Goal: Transaction & Acquisition: Purchase product/service

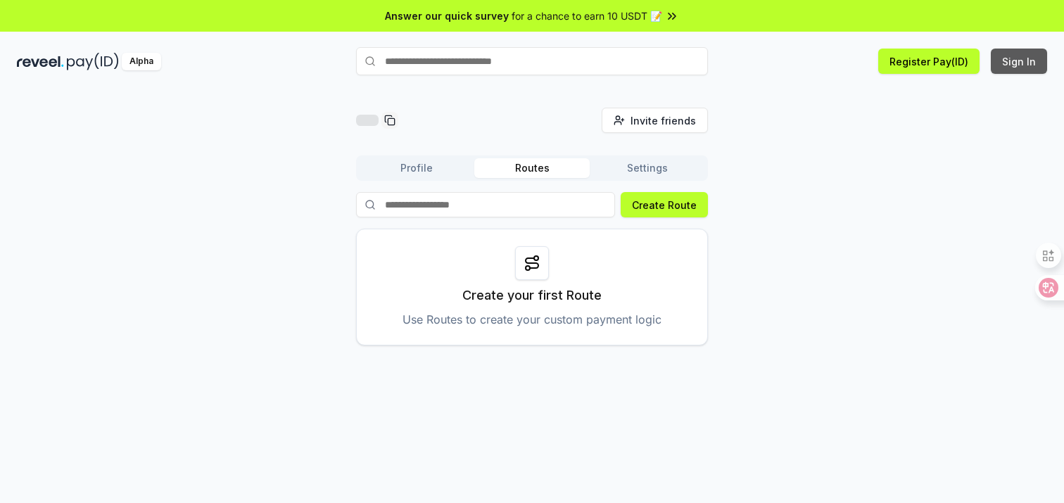
click at [1017, 62] on button "Sign In" at bounding box center [1019, 61] width 56 height 25
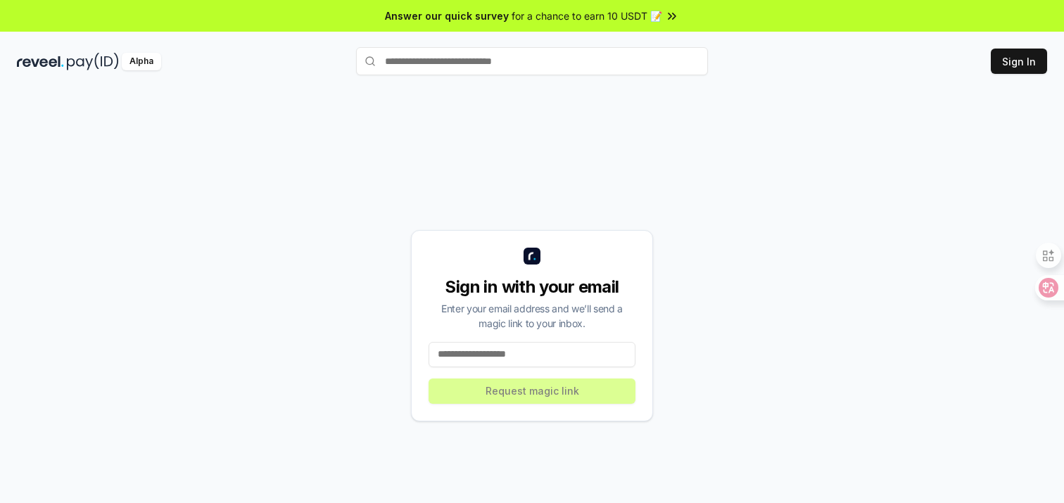
click at [539, 353] on input at bounding box center [531, 354] width 207 height 25
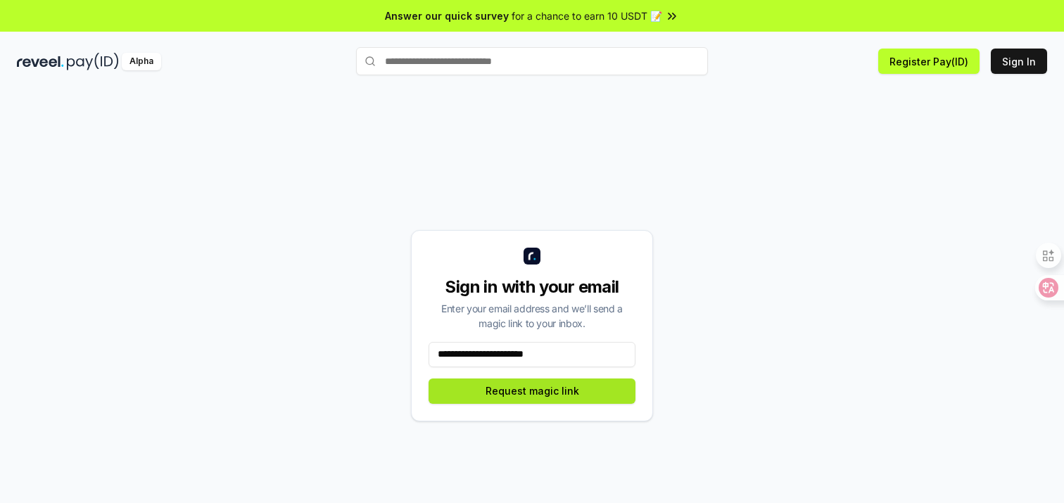
type input "**********"
click at [550, 397] on button "Request magic link" at bounding box center [531, 391] width 207 height 25
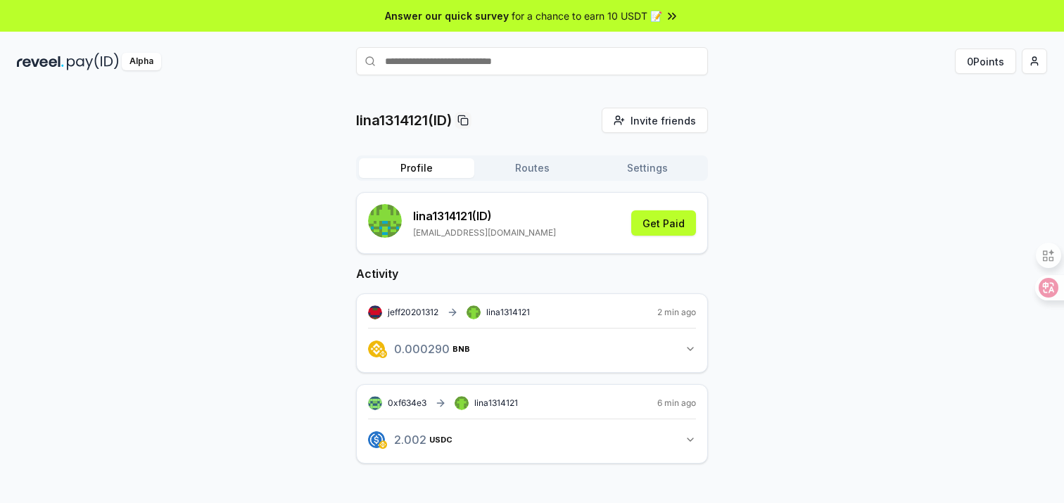
click at [484, 60] on input "text" at bounding box center [532, 61] width 352 height 28
click at [436, 52] on input "text" at bounding box center [532, 61] width 352 height 28
type input "**********"
click at [689, 82] on span "Pay" at bounding box center [688, 88] width 27 height 21
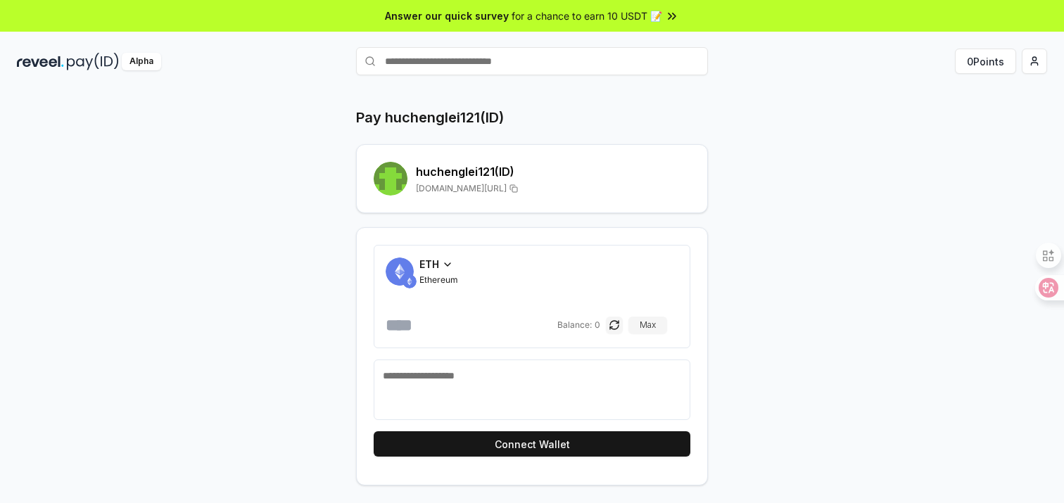
click at [437, 258] on span "ETH" at bounding box center [429, 264] width 20 height 15
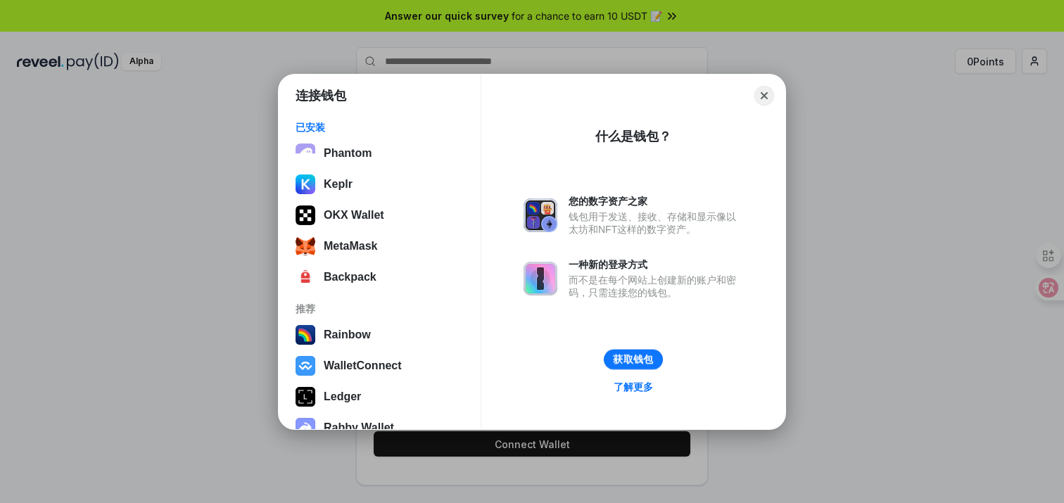
click at [621, 361] on button "获取钱包" at bounding box center [633, 359] width 59 height 20
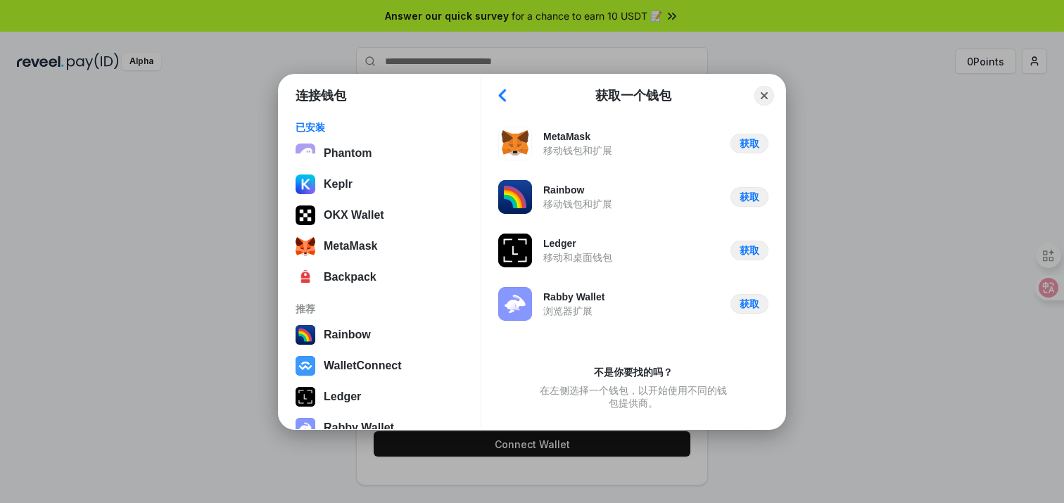
click at [495, 98] on button "Back" at bounding box center [502, 96] width 21 height 20
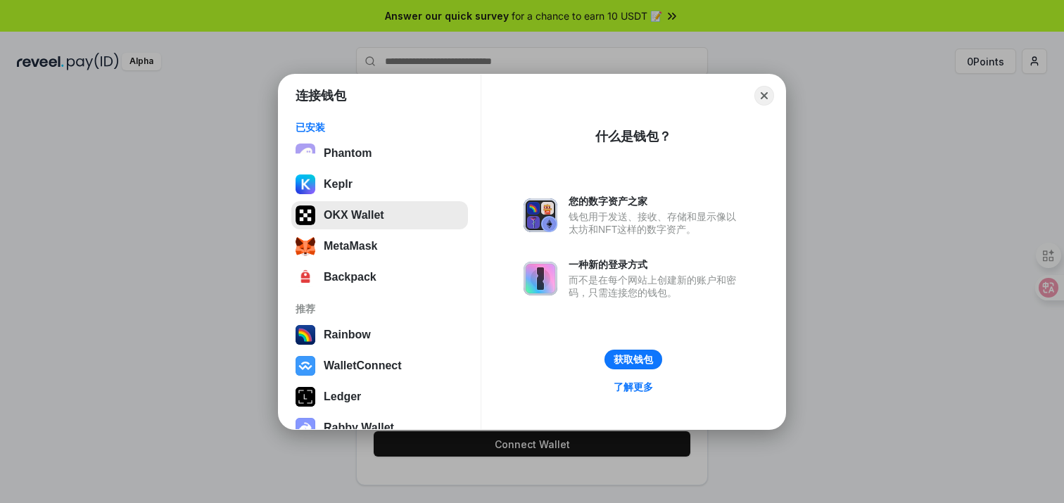
scroll to position [87, 0]
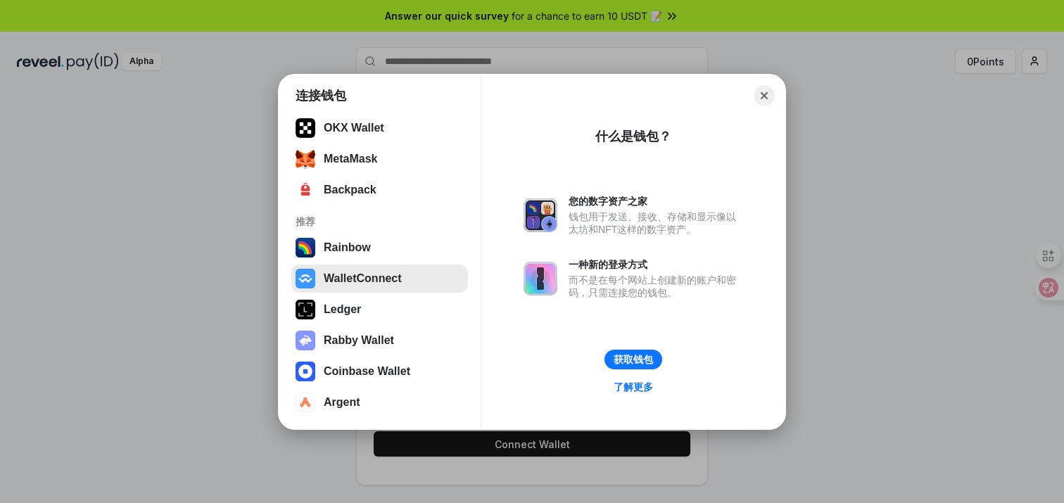
click at [367, 288] on button "WalletConnect" at bounding box center [379, 279] width 177 height 28
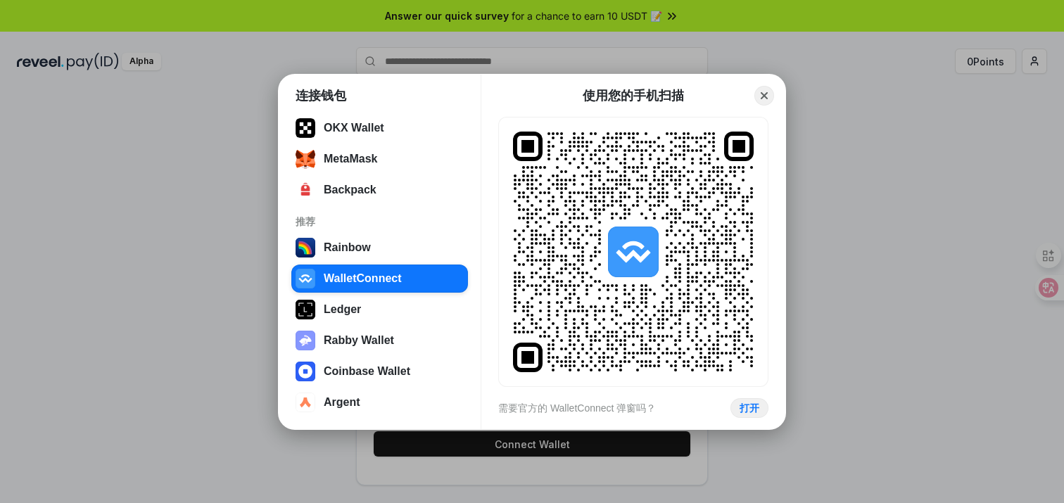
click at [762, 81] on div "连接钱包 已安装 Phantom Keplr OKX Wallet MetaMask Backpack 推荐 Rainbow WalletConnect Le…" at bounding box center [532, 252] width 507 height 355
click at [763, 105] on button "Close" at bounding box center [765, 95] width 22 height 22
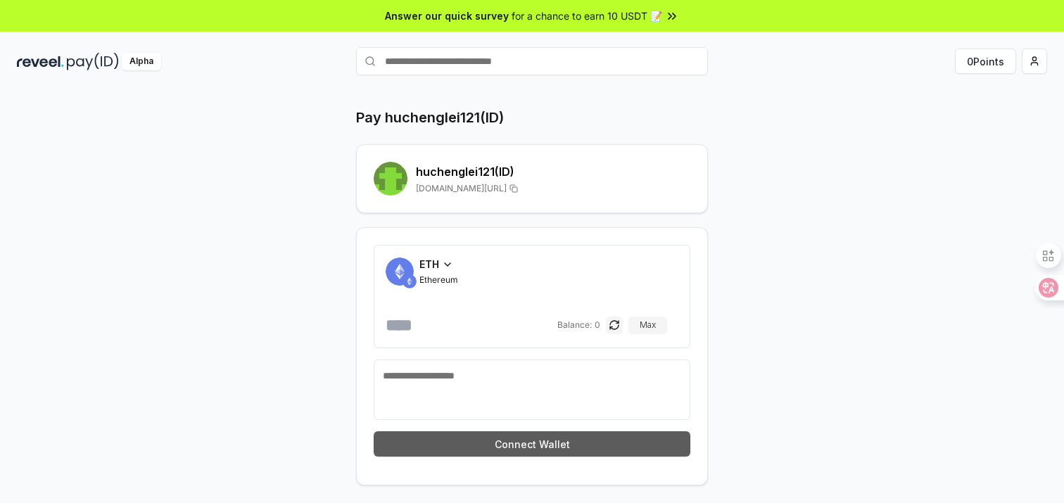
click at [520, 450] on button "Connect Wallet" at bounding box center [532, 443] width 317 height 25
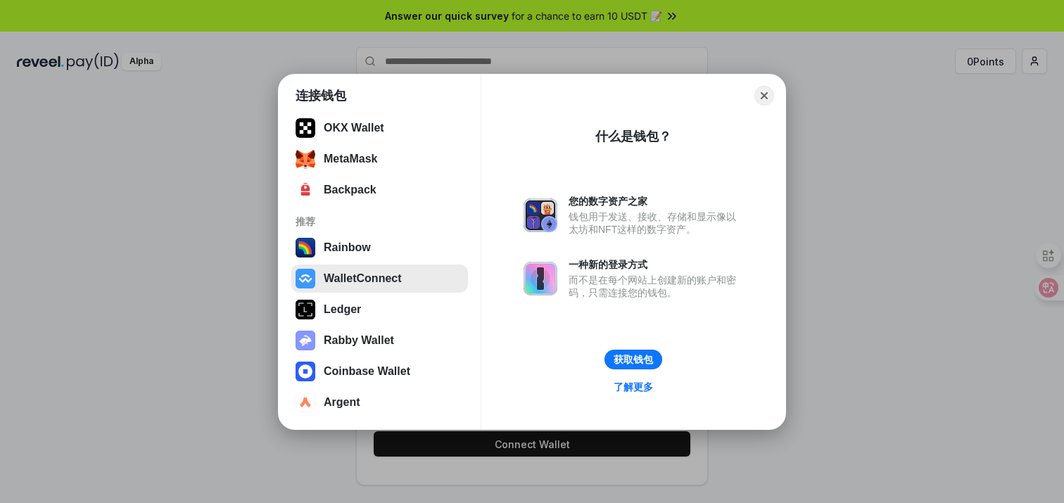
click at [361, 274] on button "WalletConnect" at bounding box center [379, 279] width 177 height 28
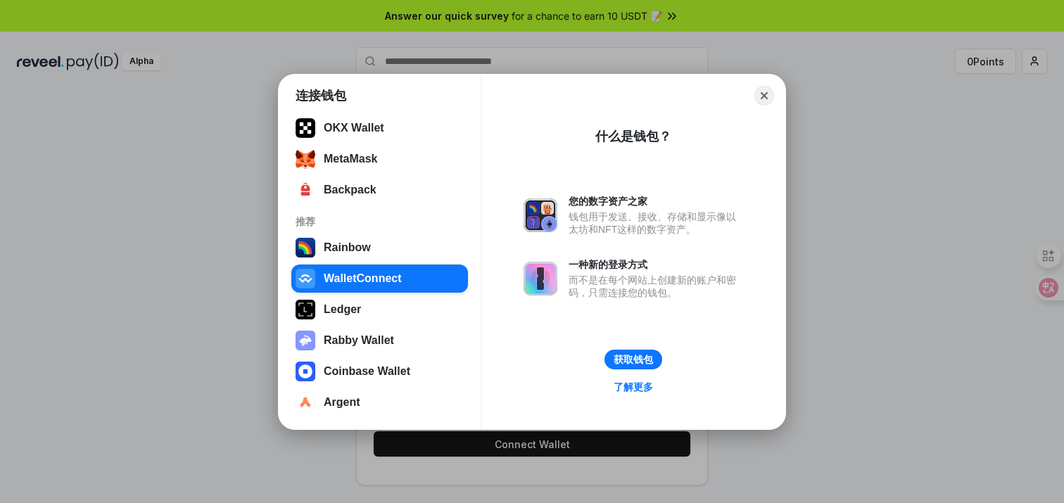
click at [618, 344] on div "什么是钱包？ 您的数字资产之家 钱包用于发送、接收、存储和显示像以太坊和NFT这样的数字资产。 一种新的登录方式 而不是在每个网站上创建新的账户和密码，只需连…" at bounding box center [633, 266] width 220 height 304
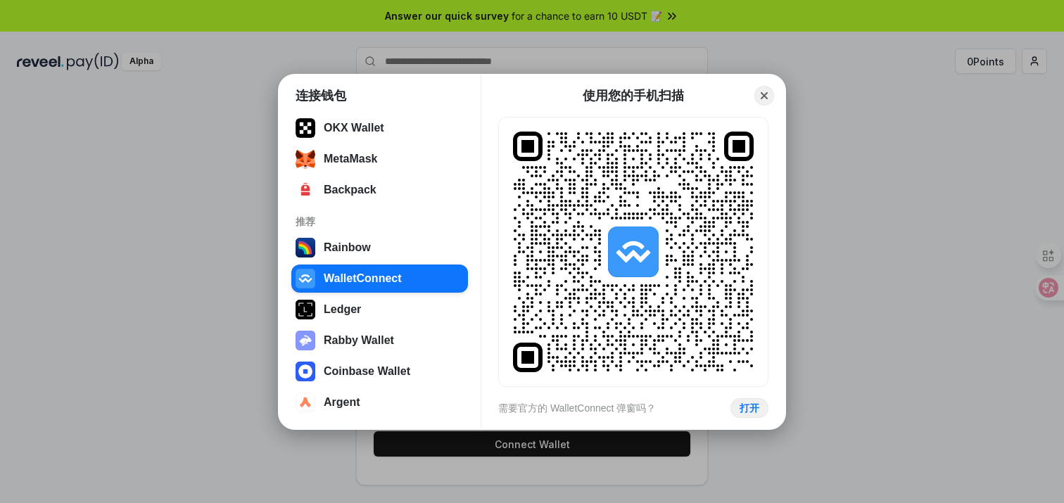
click at [747, 418] on div "连接钱包 已安装 Phantom Keplr OKX Wallet MetaMask Backpack 推荐 Rainbow WalletConnect Le…" at bounding box center [532, 252] width 507 height 355
click at [747, 409] on button "打开" at bounding box center [749, 408] width 39 height 20
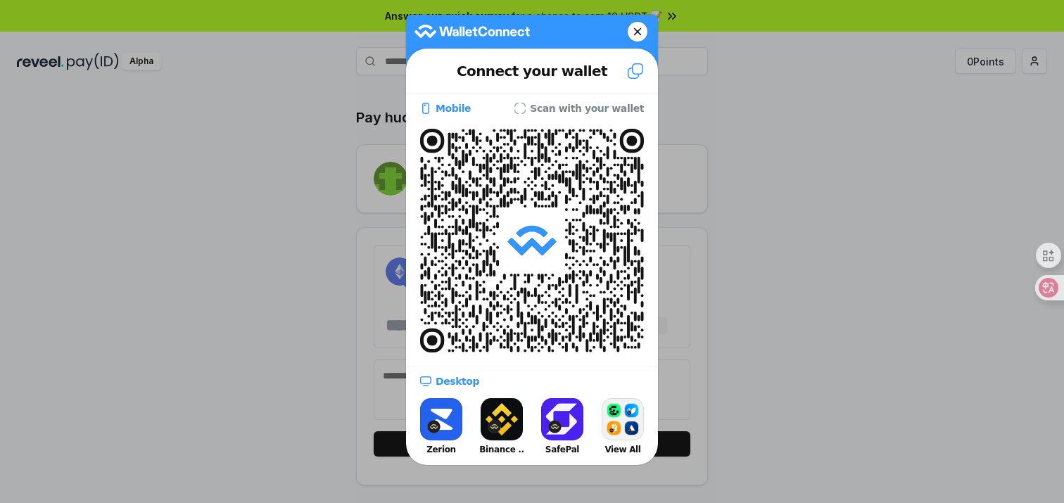
click at [548, 265] on icon at bounding box center [532, 240] width 61 height 61
click at [504, 415] on button "Binance .." at bounding box center [502, 426] width 56 height 63
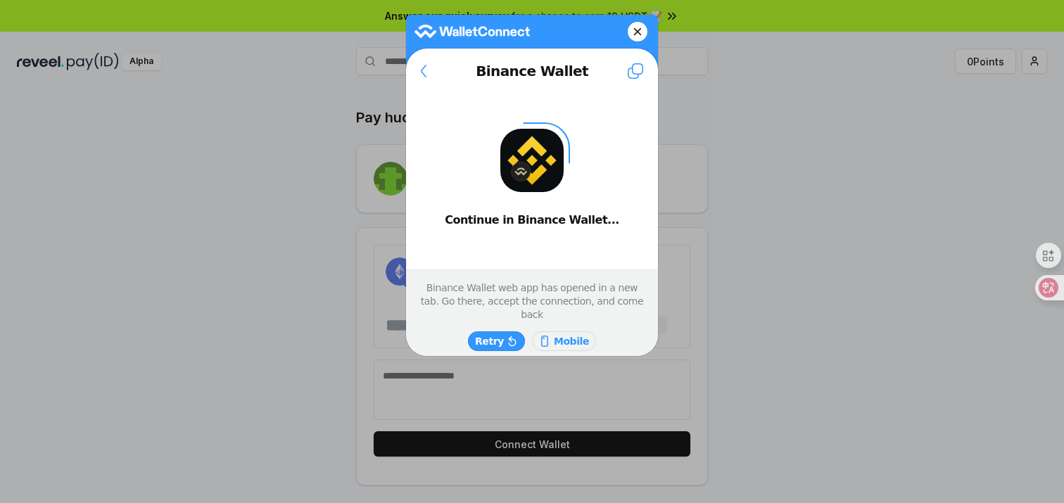
click at [505, 331] on button "Retry" at bounding box center [496, 341] width 57 height 20
click at [423, 61] on button at bounding box center [423, 71] width 35 height 34
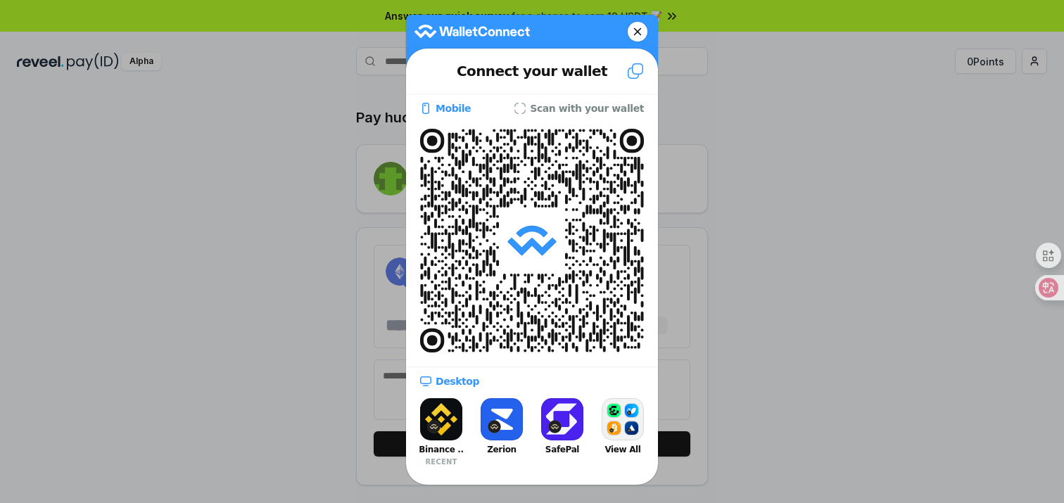
click at [317, 166] on div at bounding box center [532, 251] width 1064 height 503
